Goal: Task Accomplishment & Management: Manage account settings

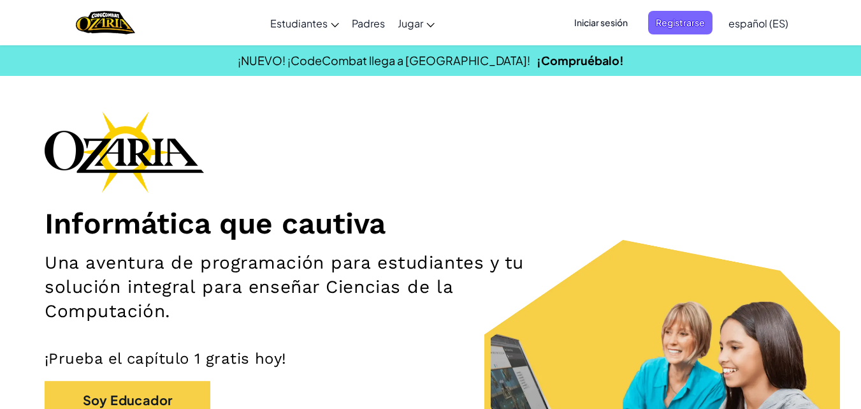
click at [619, 18] on span "Iniciar sesión" at bounding box center [601, 23] width 69 height 24
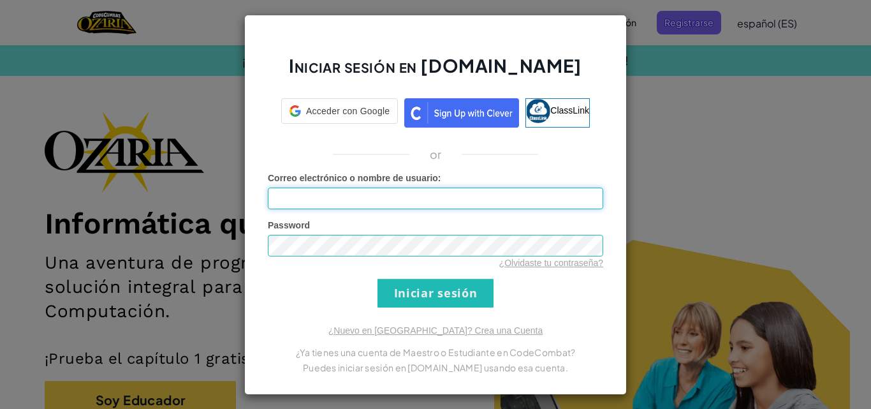
type input "[PERSON_NAME]"
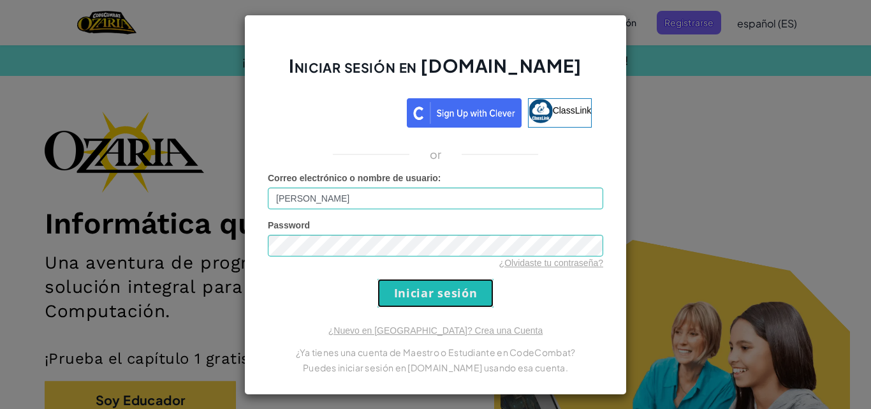
click at [411, 299] on input "Iniciar sesión" at bounding box center [435, 293] width 116 height 29
